Goal: Task Accomplishment & Management: Complete application form

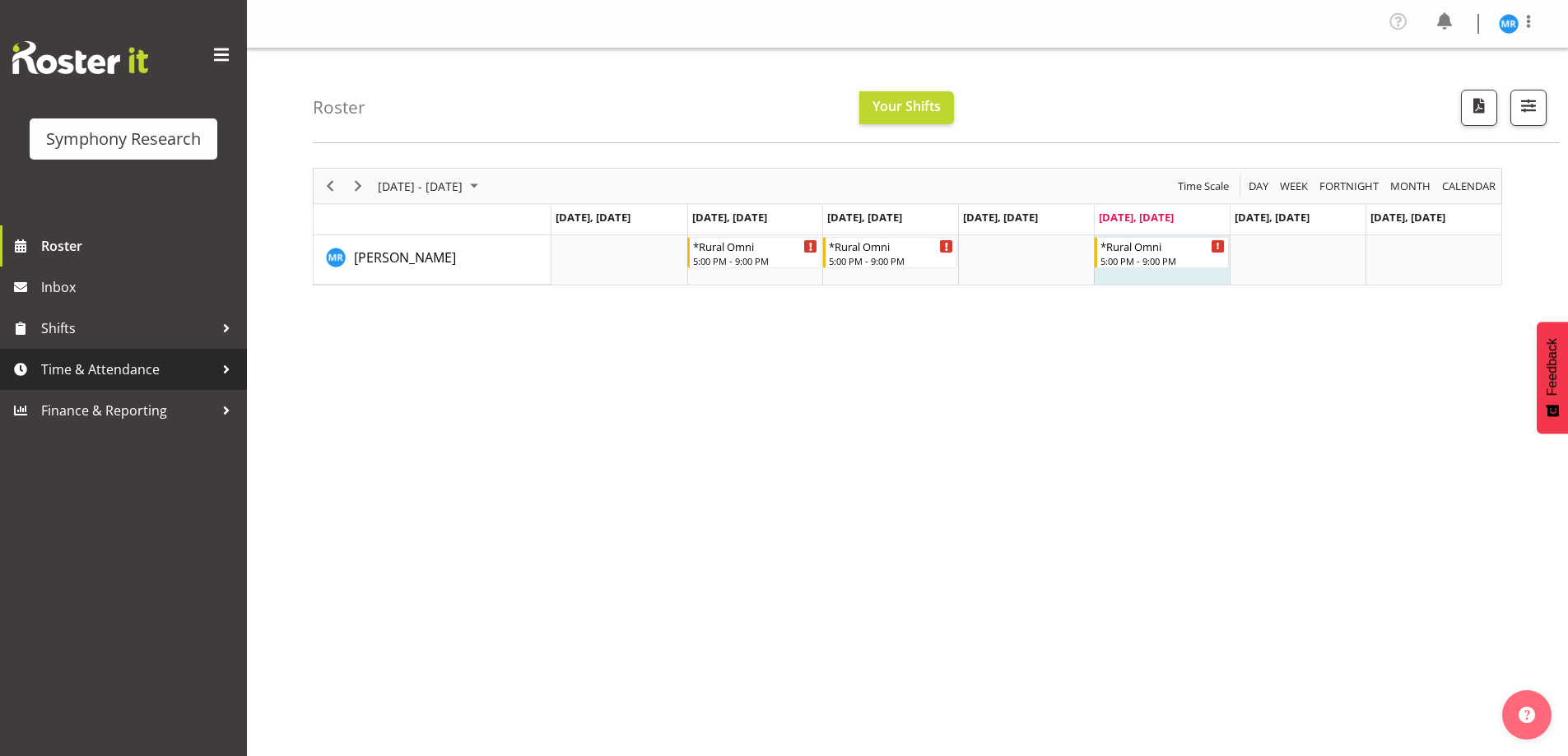
click at [182, 363] on span "Time & Attendance" at bounding box center [128, 369] width 173 height 25
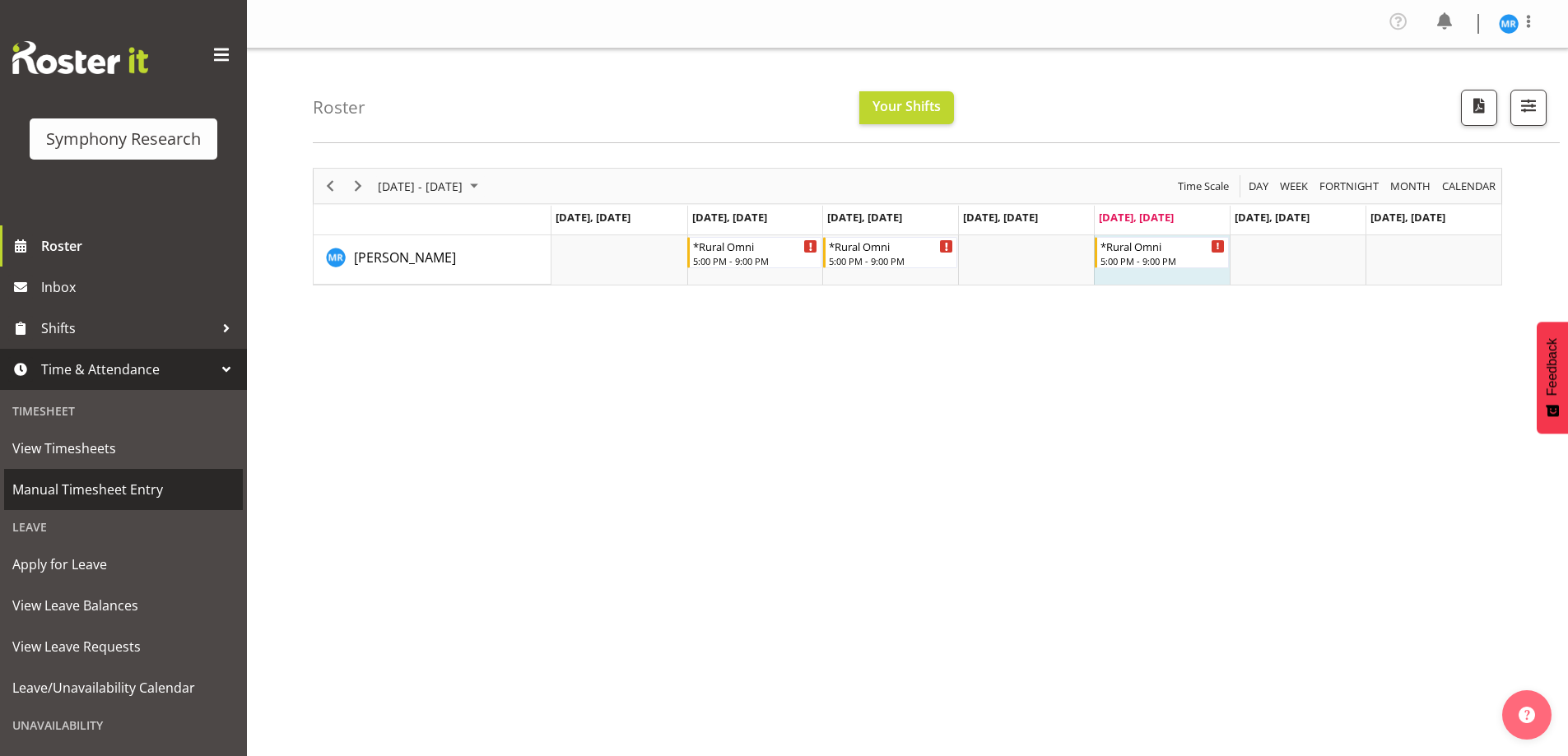
click at [155, 495] on span "Manual Timesheet Entry" at bounding box center [123, 489] width 222 height 25
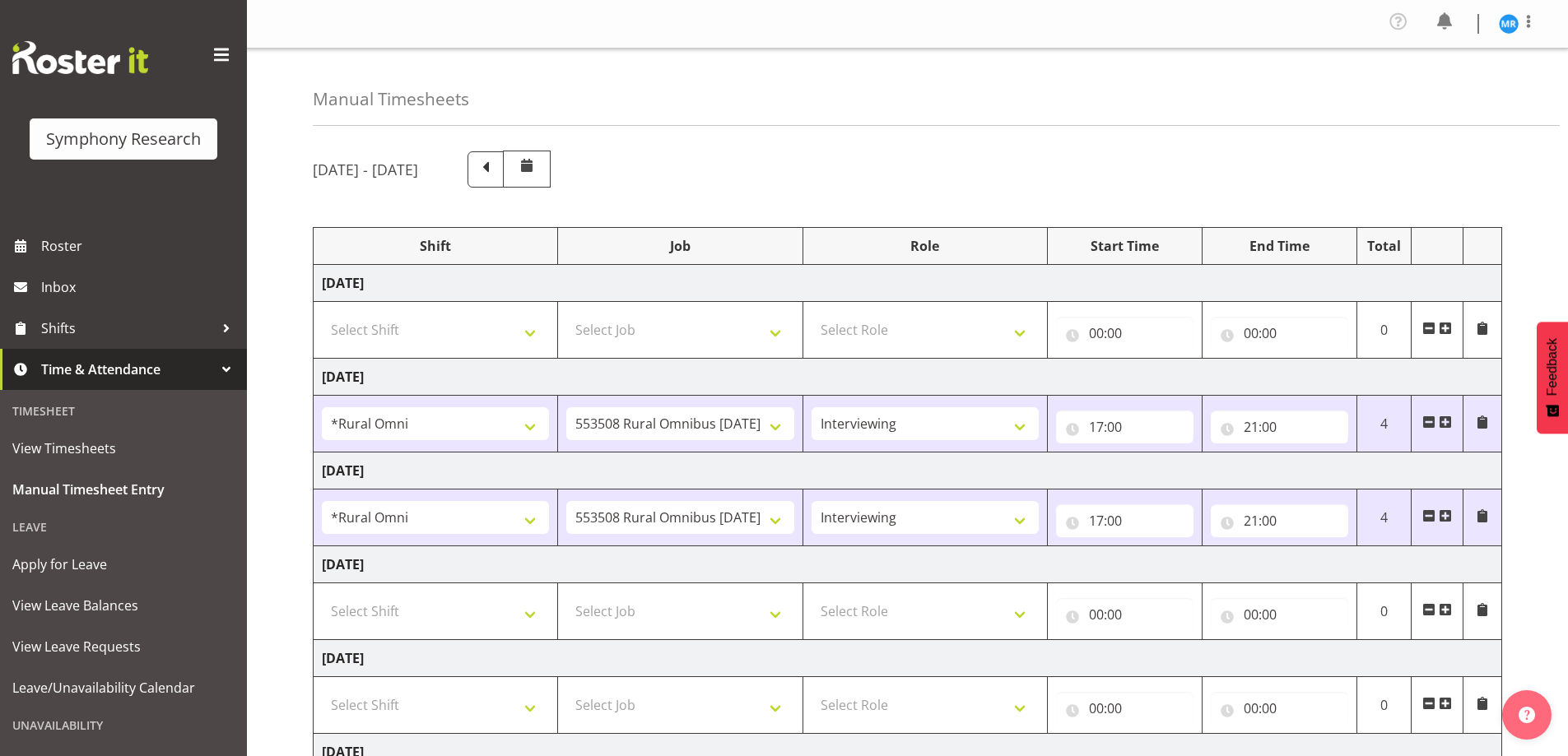
select select "57853"
select select "10536"
select select "47"
select select "57853"
select select "10536"
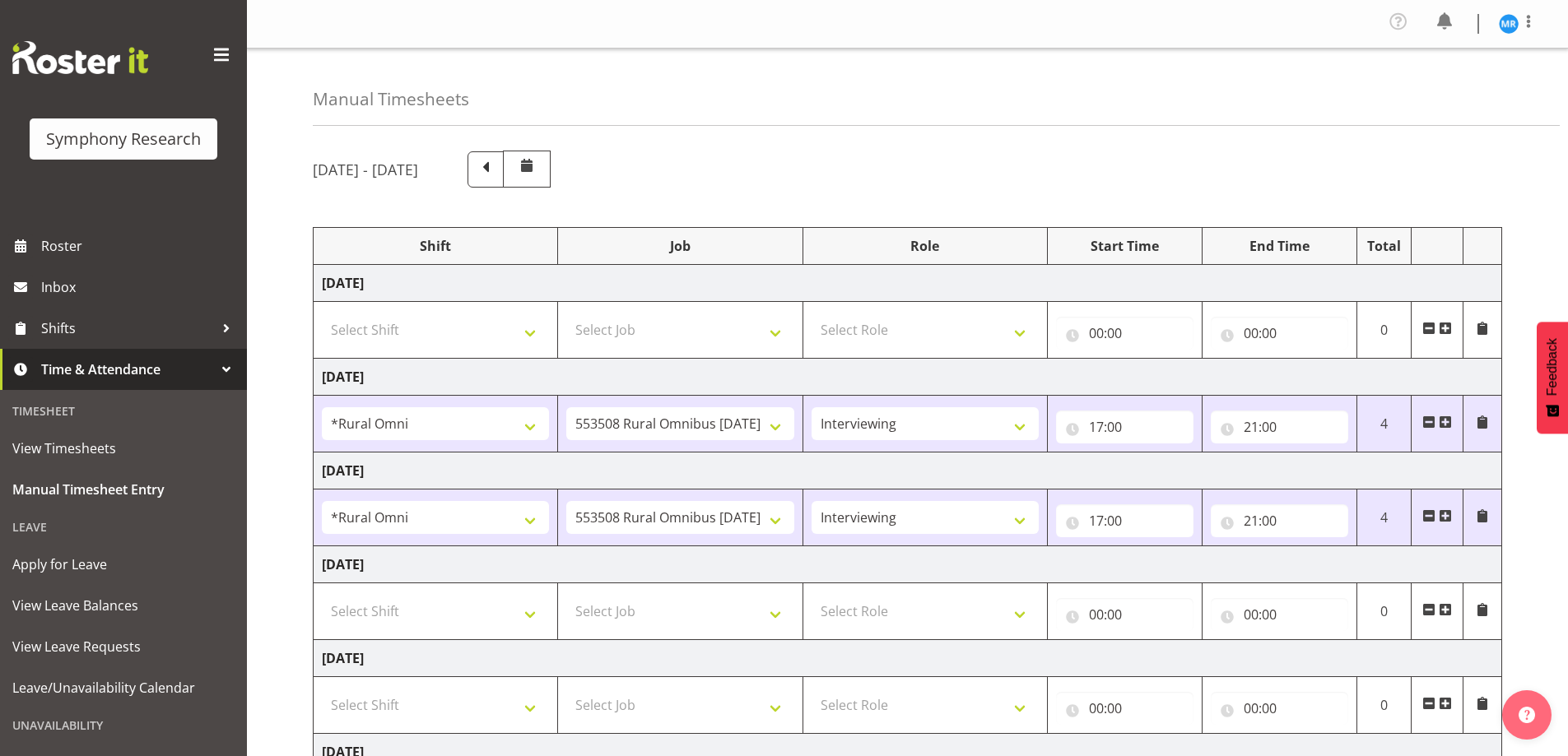
select select "47"
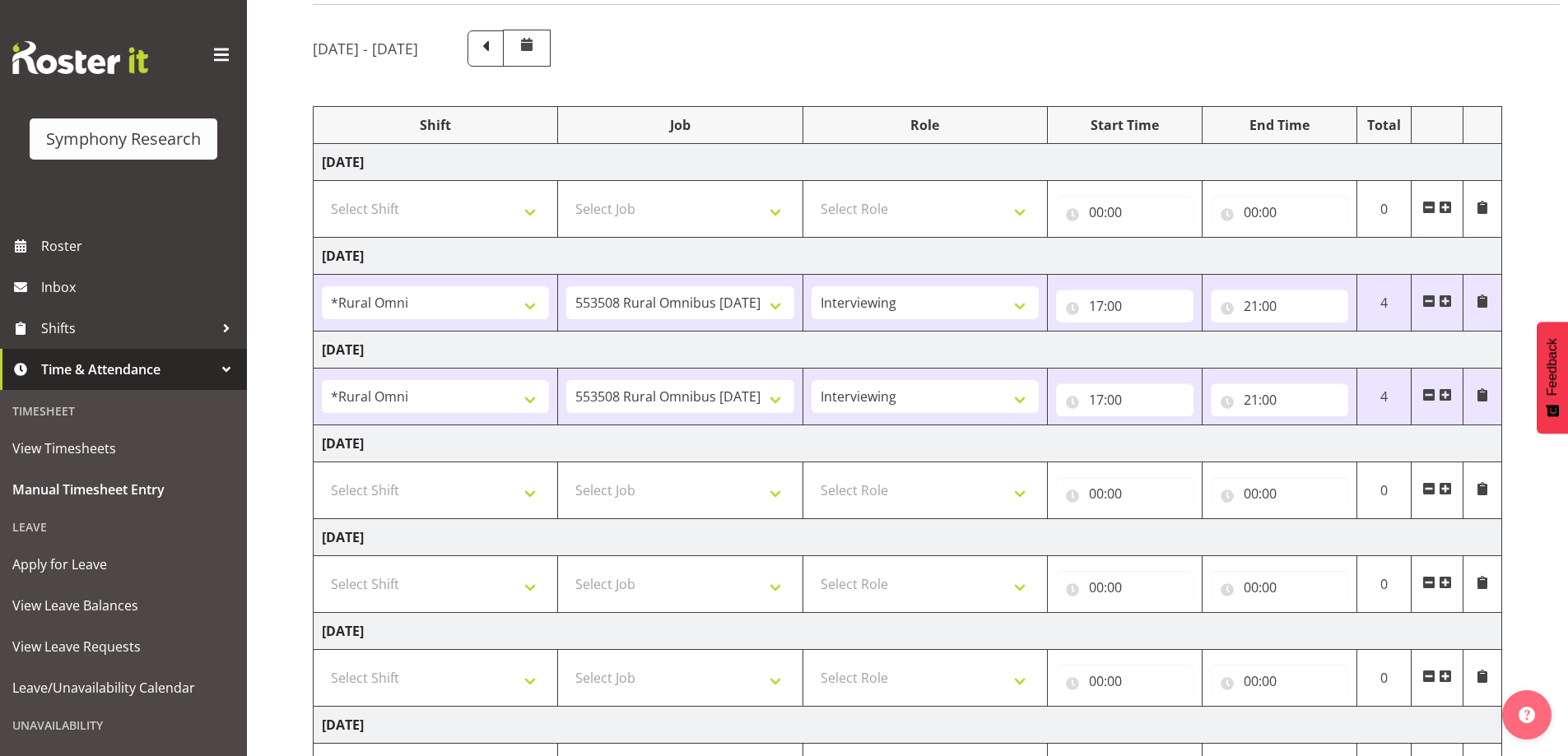
scroll to position [164, 0]
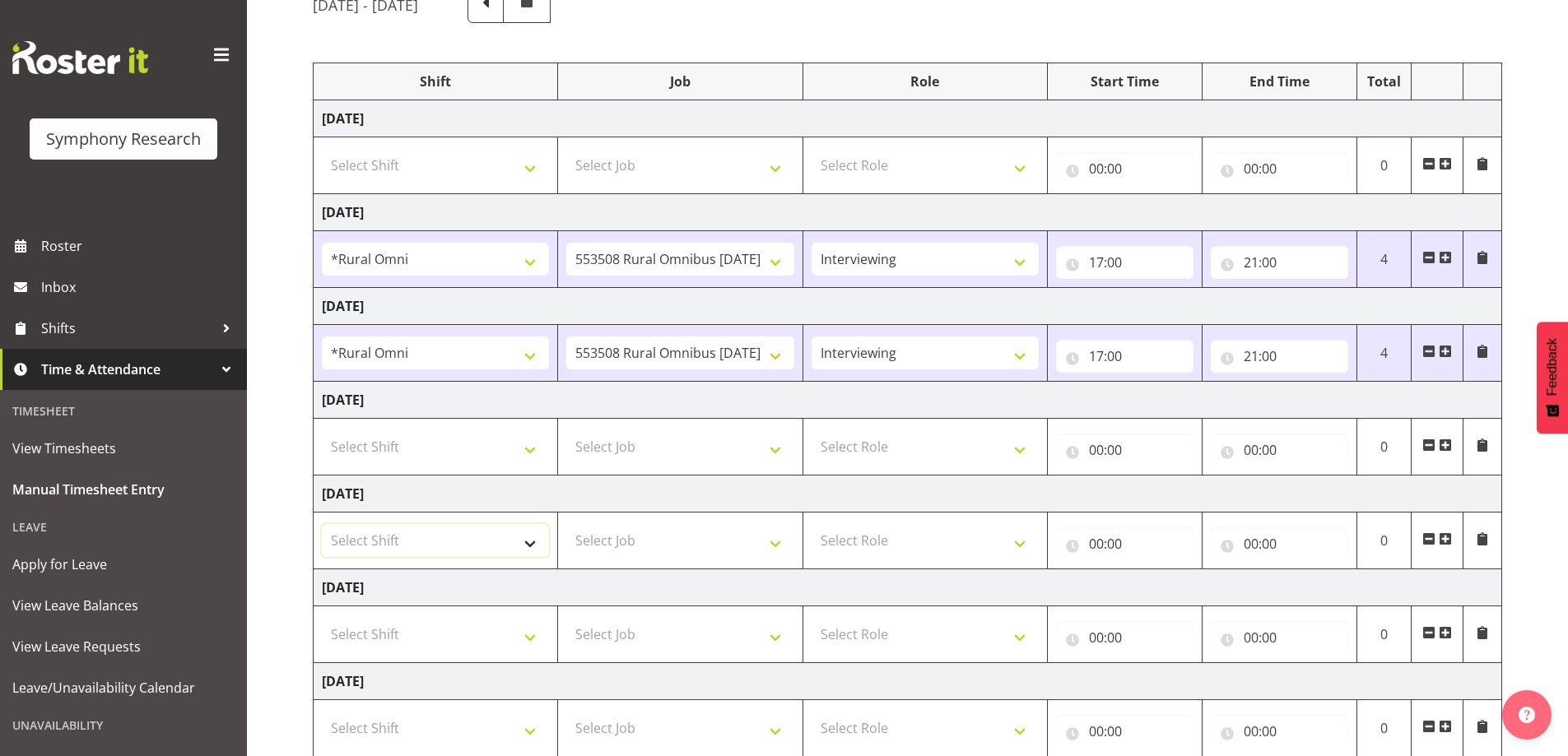
click at [535, 549] on select "Select Shift !!Weekend Residential (Roster IT Shift Label) *Business 9/10am ~ 4…" at bounding box center [435, 540] width 227 height 33
select select "41604"
click at [322, 524] on select "Select Shift !!Weekend Residential (Roster IT Shift Label) *Business 9/10am ~ 4…" at bounding box center [435, 540] width 227 height 33
click at [770, 540] on select "Select Job 550060 IF Admin 553492 World Poll Aus Wave 2 Main 2025 553493 World …" at bounding box center [679, 540] width 227 height 33
select select "10527"
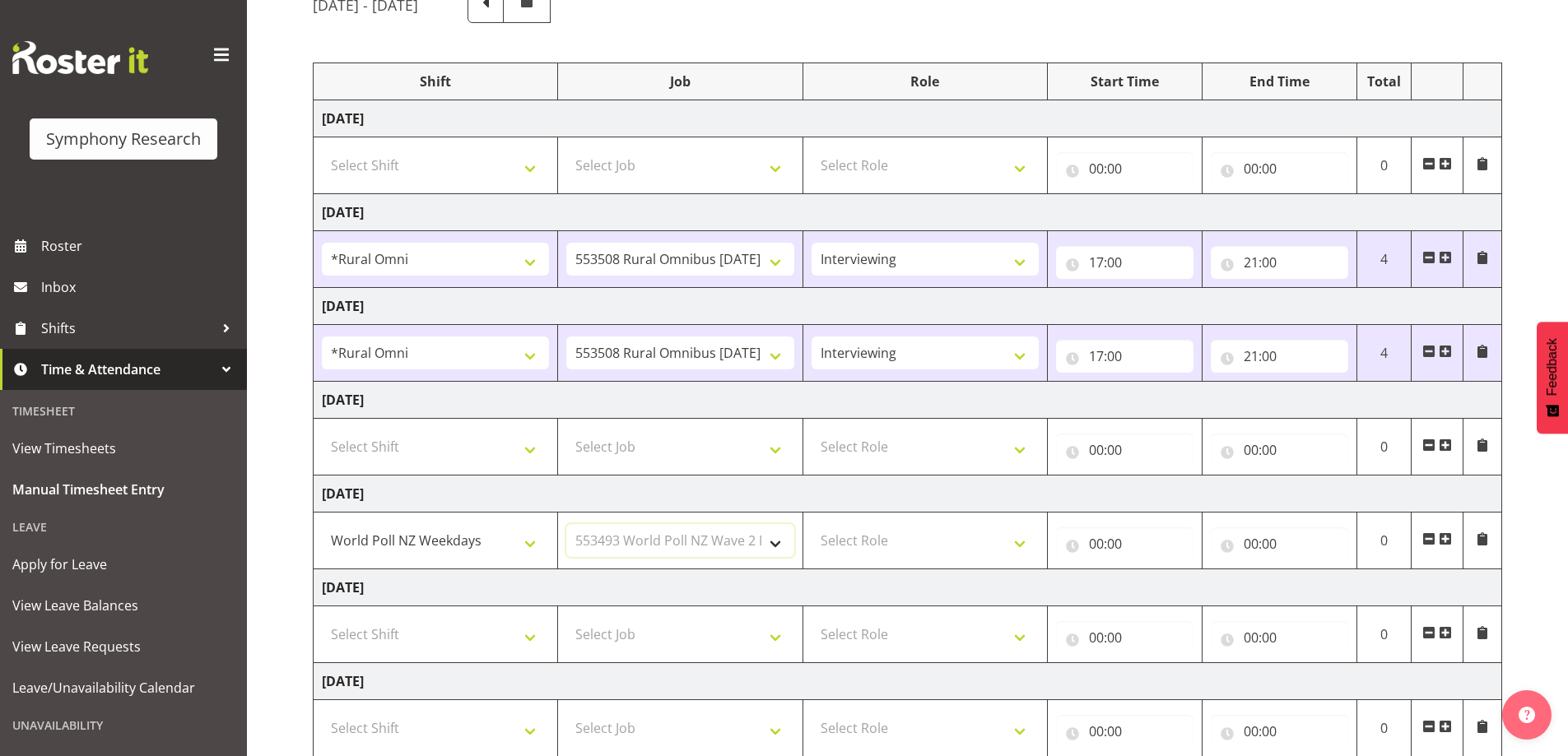
click at [566, 524] on select "Select Job 550060 IF Admin 553492 World Poll Aus Wave 2 Main 2025 553493 World …" at bounding box center [679, 540] width 227 height 33
drag, startPoint x: 585, startPoint y: 537, endPoint x: 706, endPoint y: 544, distance: 121.2
click at [706, 544] on select "550060 IF Admin 553492 World Poll Aus Wave 2 Main 2025 553493 World Poll NZ Wav…" at bounding box center [679, 540] width 227 height 33
click at [566, 524] on select "550060 IF Admin 553492 World Poll Aus Wave 2 Main 2025 553493 World Poll NZ Wav…" at bounding box center [679, 540] width 227 height 33
click at [979, 544] on select "Select Role Briefing Interviewing" at bounding box center [925, 540] width 227 height 33
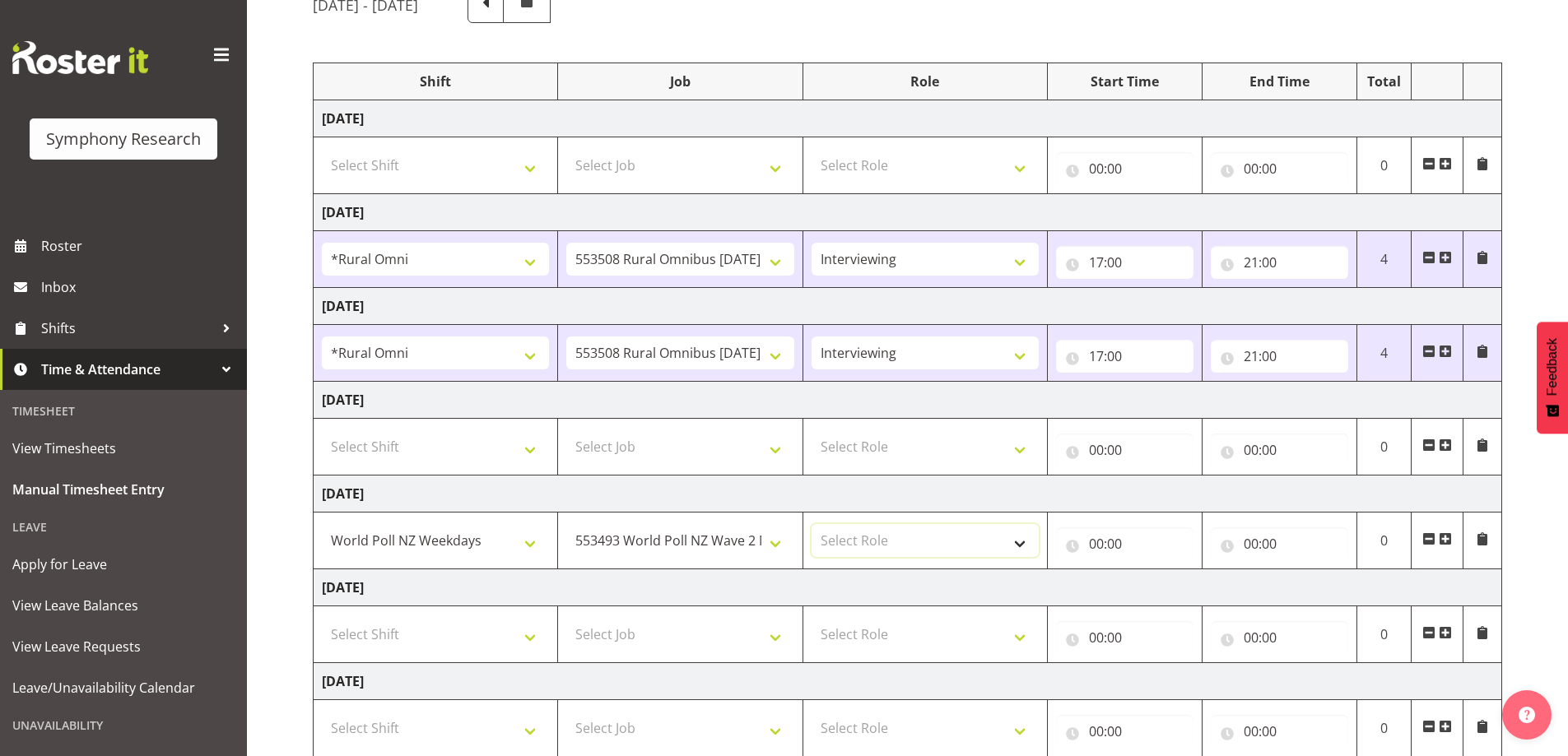
select select "47"
click at [812, 524] on select "Select Role Briefing Interviewing" at bounding box center [925, 540] width 227 height 33
click at [1127, 547] on input "00:00" at bounding box center [1125, 543] width 138 height 33
click at [1166, 588] on select "00 01 02 03 04 05 06 07 08 09 10 11 12 13 14 15 16 17 18 19 20 21 22 23" at bounding box center [1168, 586] width 37 height 33
select select "17"
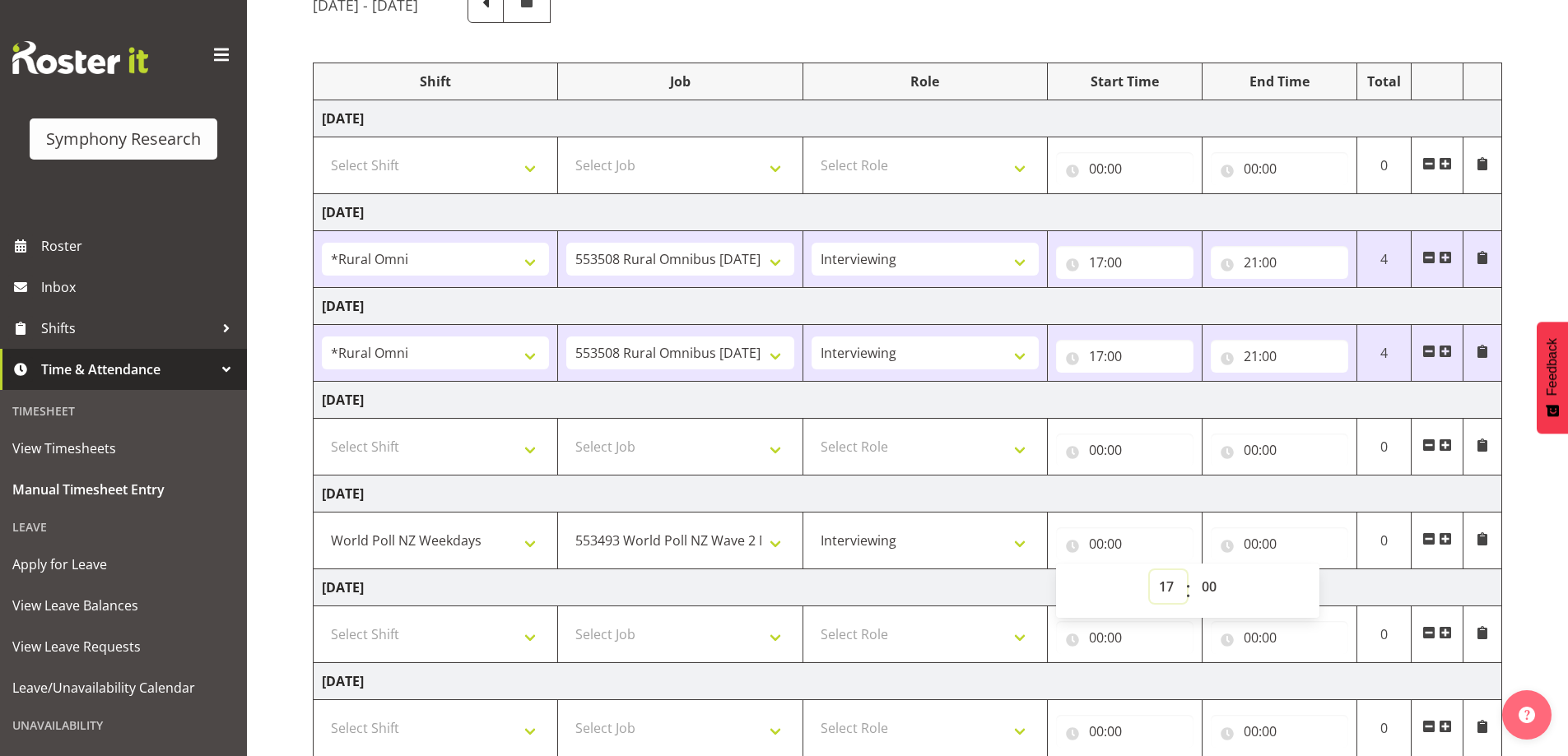
click at [1150, 570] on select "00 01 02 03 04 05 06 07 08 09 10 11 12 13 14 15 16 17 18 19 20 21 22 23" at bounding box center [1168, 586] width 37 height 33
type input "17:00"
click at [1282, 534] on input "00:00" at bounding box center [1279, 543] width 138 height 33
click at [1321, 586] on select "00 01 02 03 04 05 06 07 08 09 10 11 12 13 14 15 16 17 18 19 20 21 22 23" at bounding box center [1323, 586] width 37 height 33
select select "21"
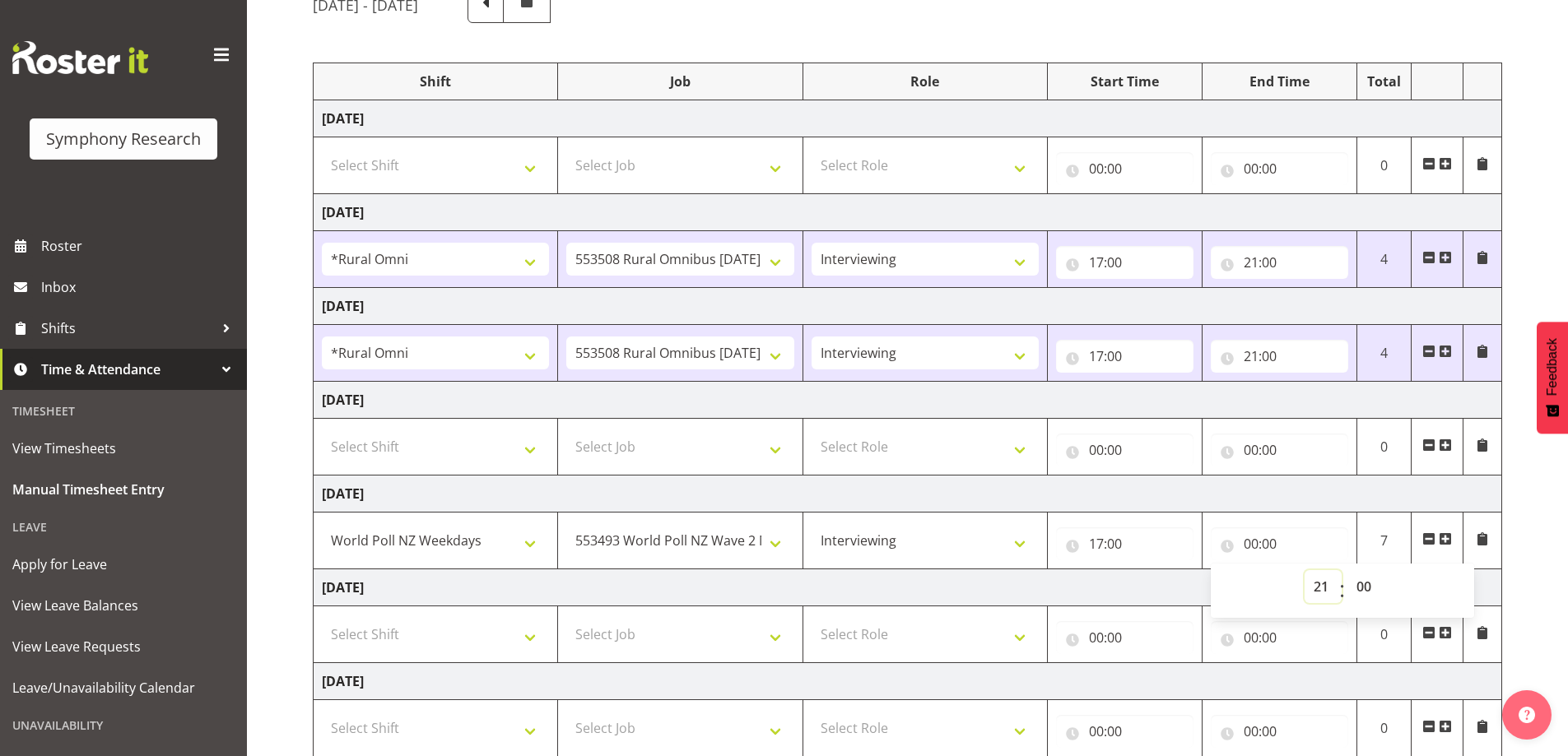
click at [1305, 570] on select "00 01 02 03 04 05 06 07 08 09 10 11 12 13 14 15 16 17 18 19 20 21 22 23" at bounding box center [1323, 586] width 37 height 33
type input "21:00"
click at [1105, 21] on div "August 25th - August 31st 2025" at bounding box center [907, 4] width 1189 height 37
click at [1020, 540] on select "Briefing Interviewing" at bounding box center [925, 540] width 227 height 33
select select "297"
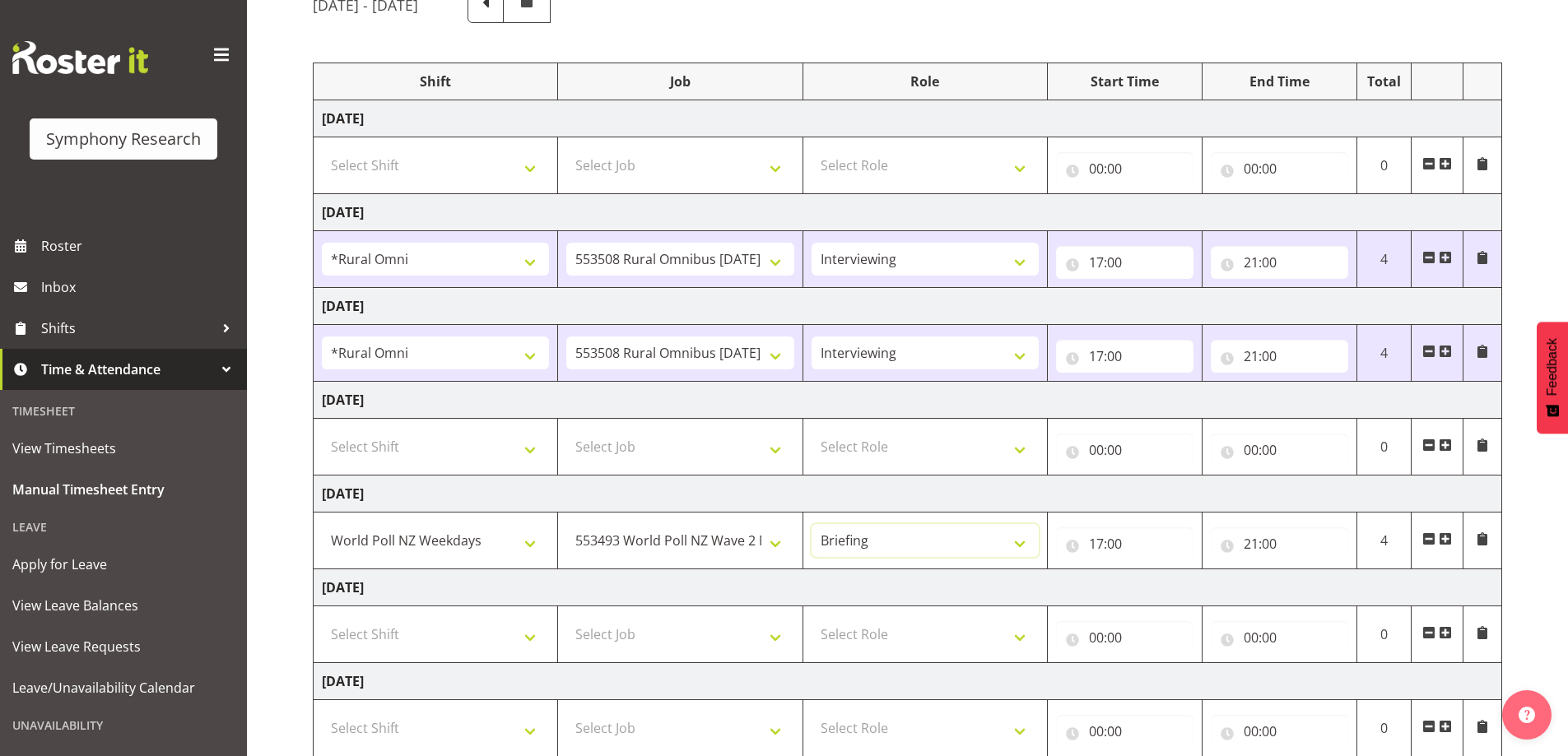
click at [812, 524] on select "Briefing Interviewing" at bounding box center [925, 540] width 227 height 33
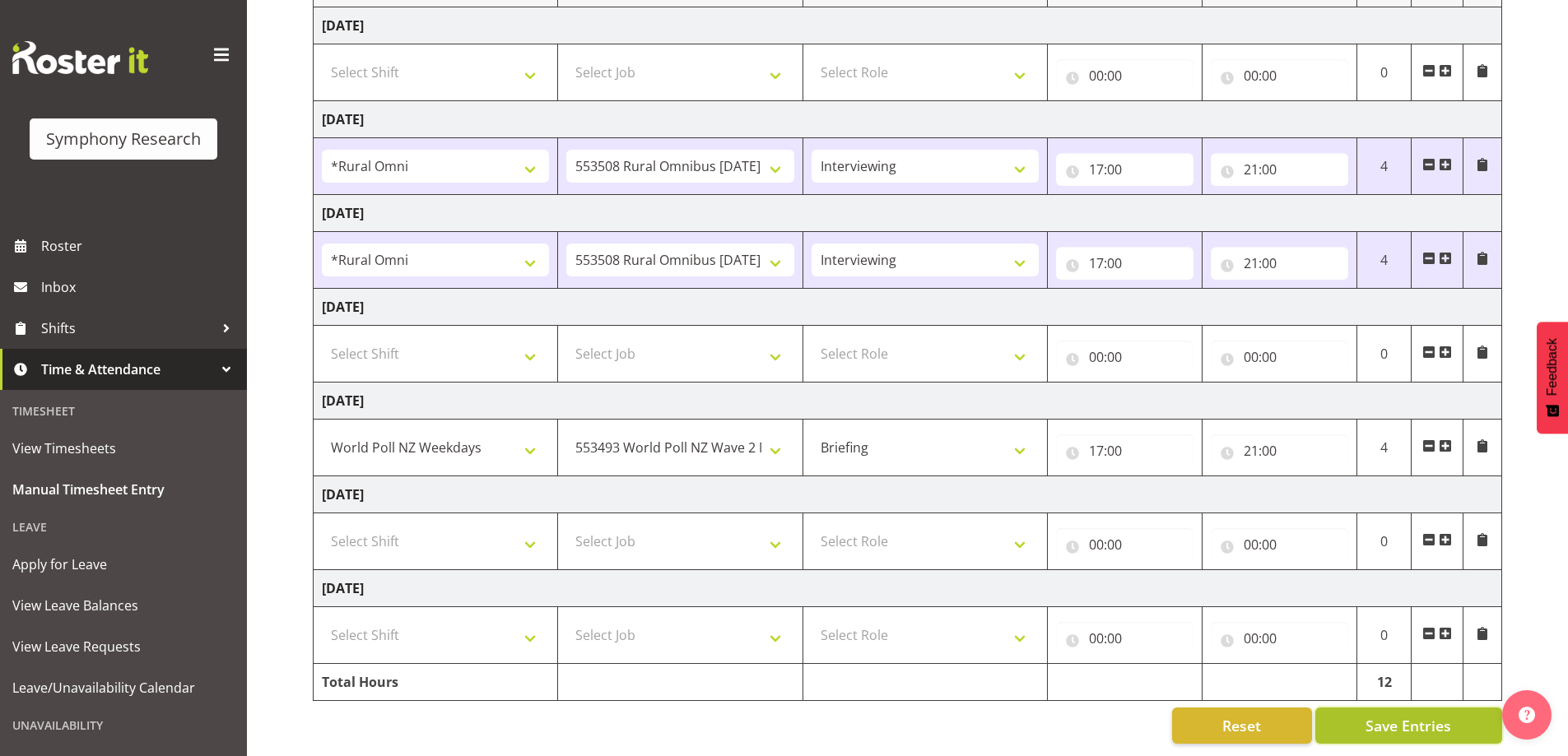
click at [1414, 715] on span "Save Entries" at bounding box center [1408, 726] width 85 height 22
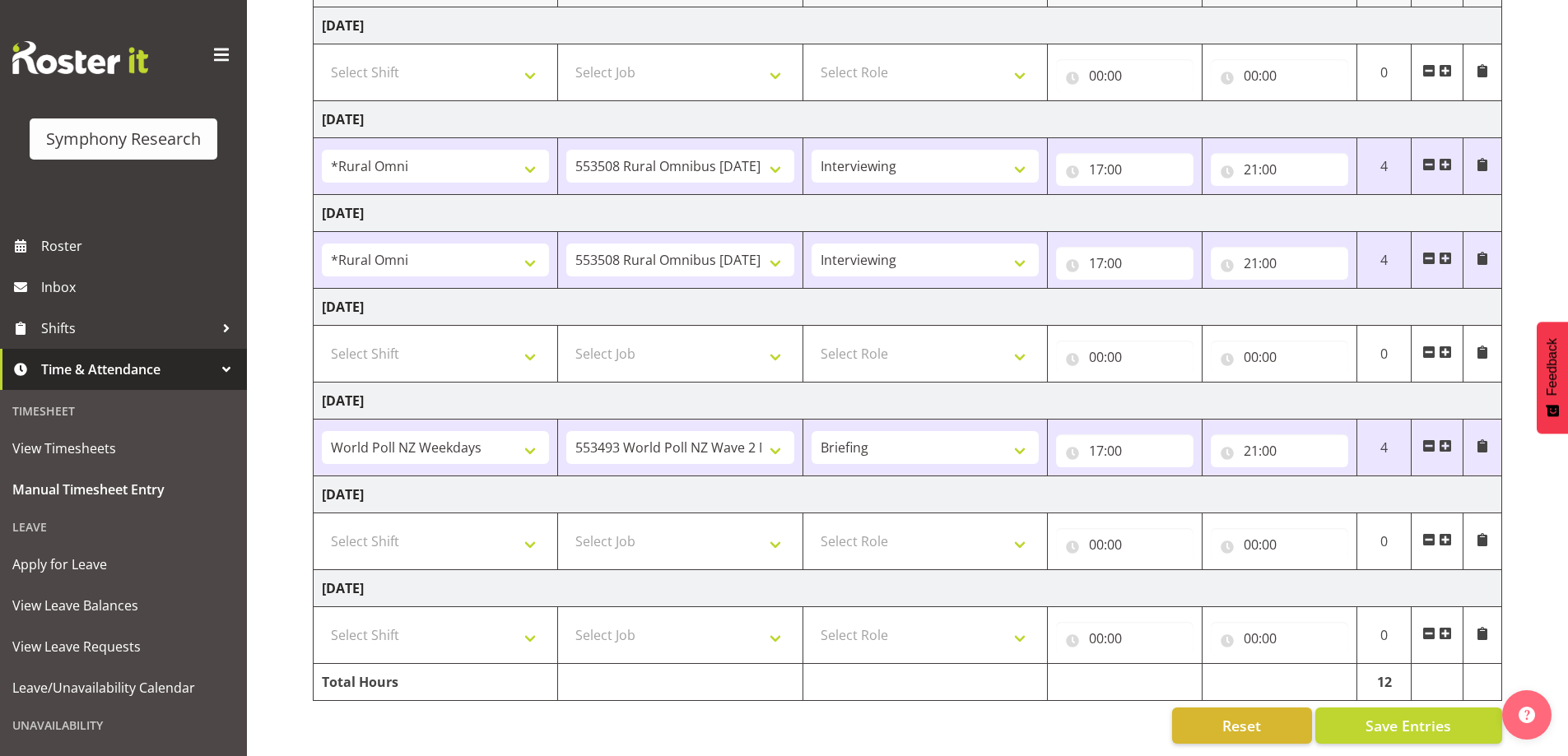
click at [978, 476] on td "Saturday 30th August 2025" at bounding box center [908, 494] width 1189 height 37
click at [791, 436] on select "550060 IF Admin 553492 World Poll Aus Wave 2 Main 2025 553493 World Poll NZ Wav…" at bounding box center [679, 447] width 227 height 33
click at [530, 441] on select "!!Weekend Residential (Roster IT Shift Label) *Business 9/10am ~ 4:30pm *Busine…" at bounding box center [435, 447] width 227 height 33
click at [535, 441] on select "!!Weekend Residential (Roster IT Shift Label) *Business 9/10am ~ 4:30pm *Busine…" at bounding box center [435, 447] width 227 height 33
